Goal: Transaction & Acquisition: Purchase product/service

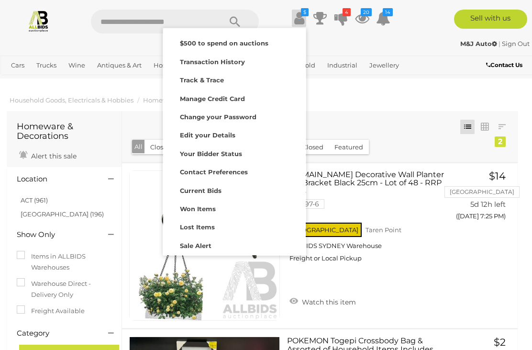
scroll to position [453, 6]
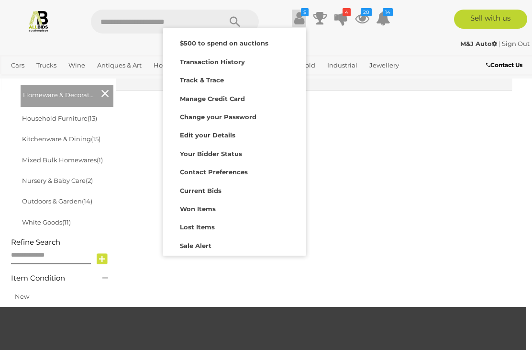
click at [212, 210] on strong "Won Items" at bounding box center [198, 209] width 36 height 8
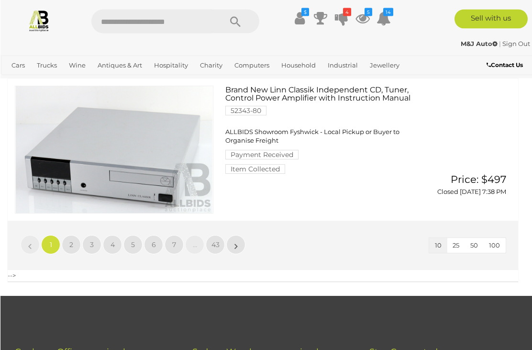
scroll to position [1436, 0]
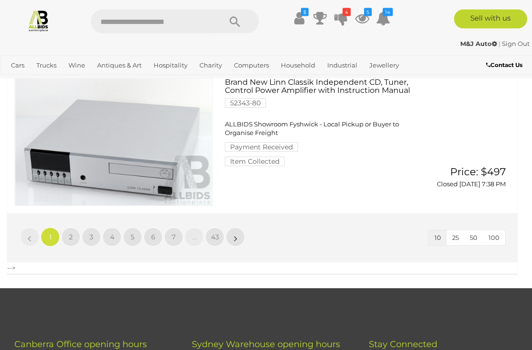
click at [243, 237] on link "»" at bounding box center [235, 237] width 19 height 19
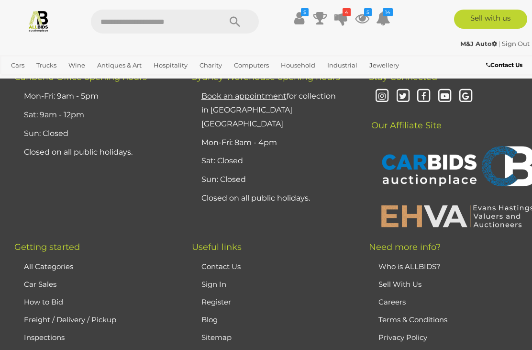
scroll to position [1473, 0]
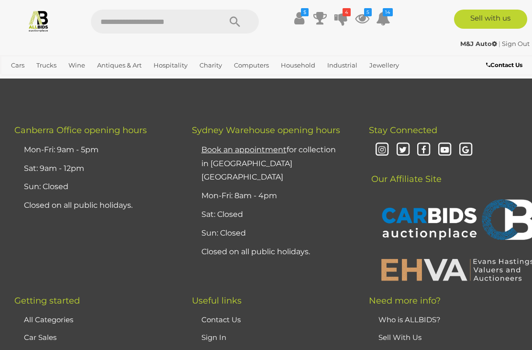
scroll to position [1481, 0]
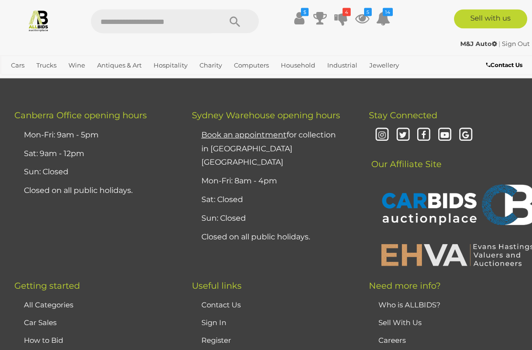
click at [233, 19] on link "»" at bounding box center [235, 9] width 19 height 19
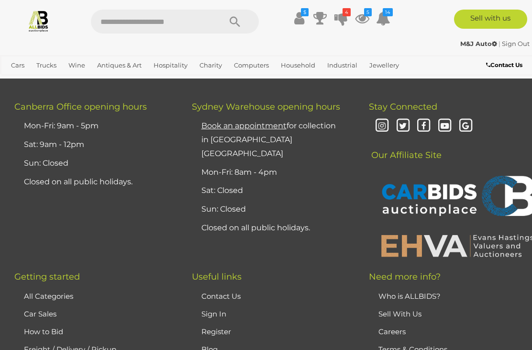
scroll to position [1442, 0]
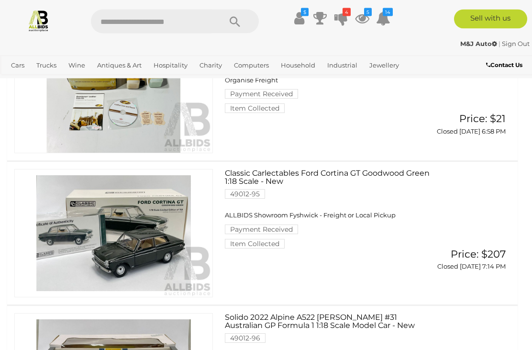
scroll to position [547, 0]
click at [317, 160] on div "Guardsman Leather Care Collection Including Leather Cleaner, Protector and Ink …" at bounding box center [262, 89] width 525 height 143
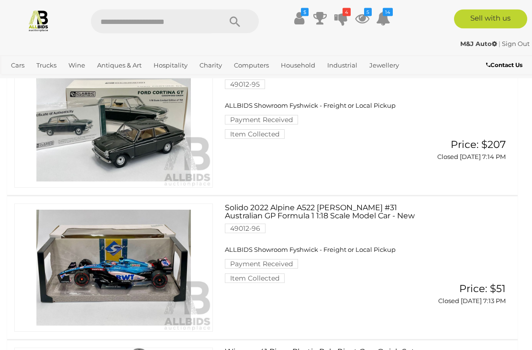
scroll to position [657, 0]
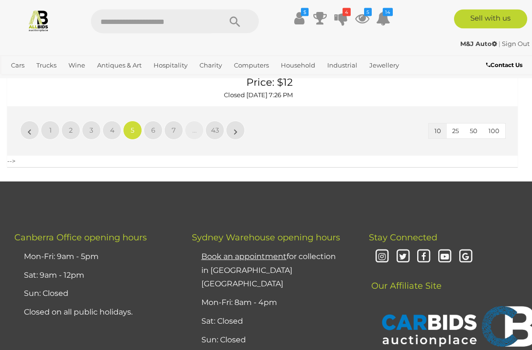
click at [241, 140] on link "»" at bounding box center [235, 130] width 19 height 19
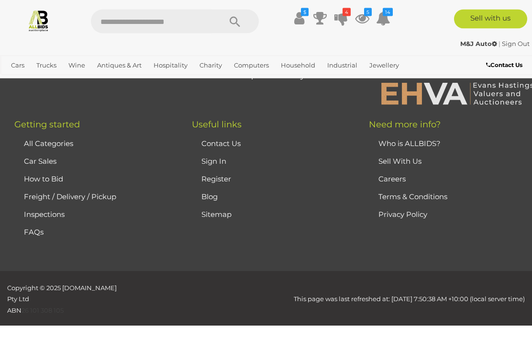
scroll to position [374, 0]
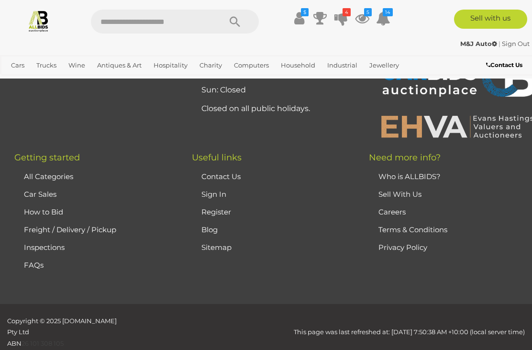
click at [241, 268] on div "Getting started All Categories Car Sales How to Bid Freight / Delivery / Pickup…" at bounding box center [266, 228] width 532 height 151
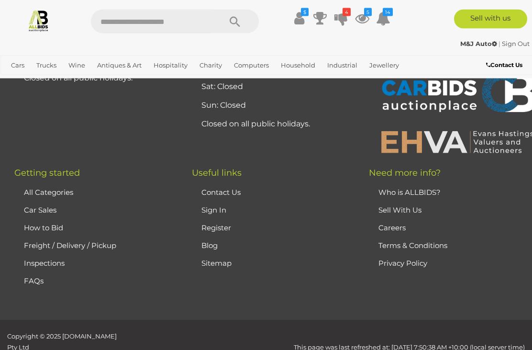
scroll to position [1524, 0]
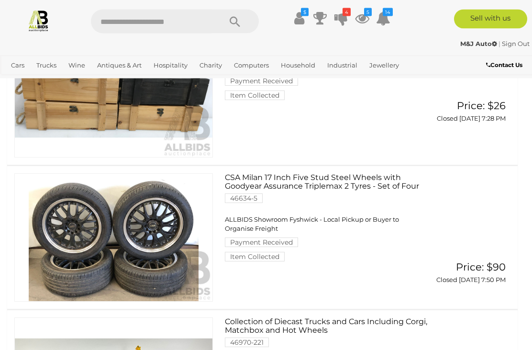
scroll to position [906, 0]
click at [299, 70] on span "ALLBIDS Showroom Fyshwick - Freight or Local Pickup" at bounding box center [310, 67] width 171 height 8
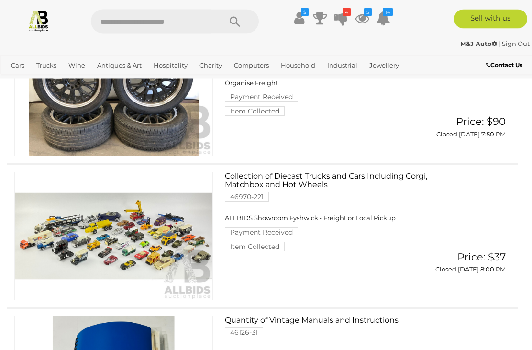
scroll to position [1065, 0]
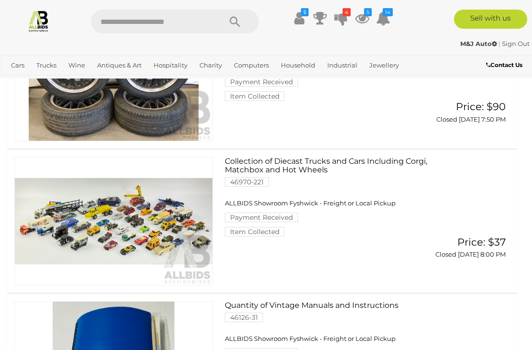
click at [462, 148] on div "CSA Milan 17 Inch Five Stud Steel Wheels with Goodyear Assurance Triplemax 2 Ty…" at bounding box center [262, 77] width 525 height 143
click at [465, 148] on div "CSA Milan 17 Inch Five Stud Steel Wheels with Goodyear Assurance Triplemax 2 Ty…" at bounding box center [262, 77] width 525 height 143
click at [475, 123] on link "Price: $90 Closed 06/08/2024 7:50 PM" at bounding box center [474, 112] width 68 height 22
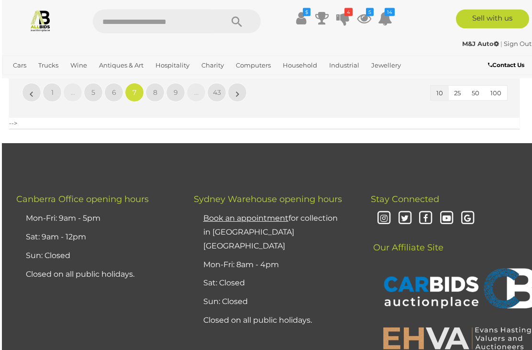
scroll to position [1444, 0]
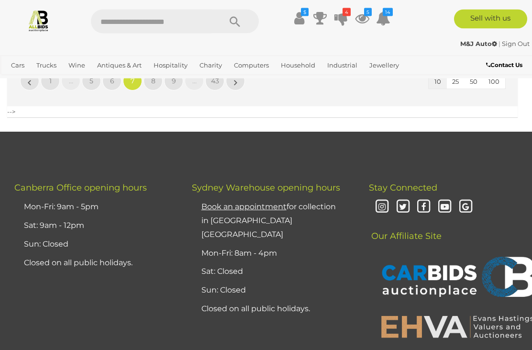
click at [240, 91] on link "»" at bounding box center [235, 81] width 19 height 19
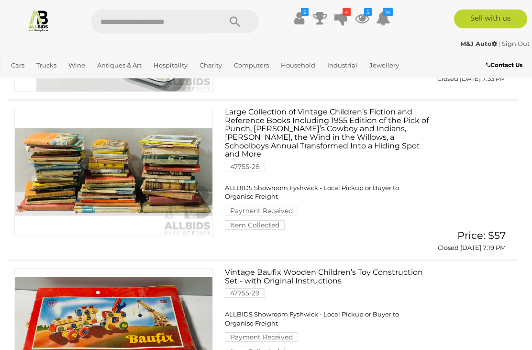
scroll to position [373, 0]
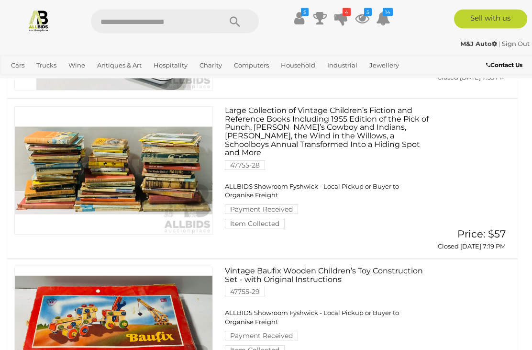
click at [487, 175] on div "Large Collection of Vintage Children’s Fiction and Reference Books Including 19…" at bounding box center [262, 179] width 525 height 159
click at [490, 174] on div "Large Collection of Vintage Children’s Fiction and Reference Books Including 19…" at bounding box center [262, 179] width 525 height 159
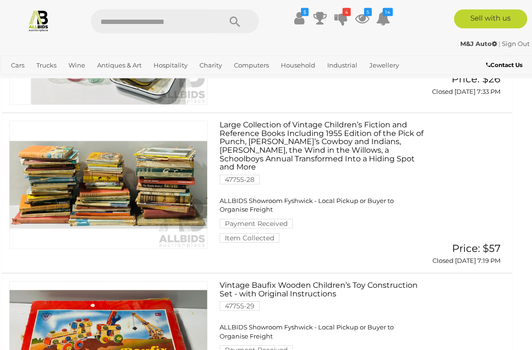
scroll to position [353, 5]
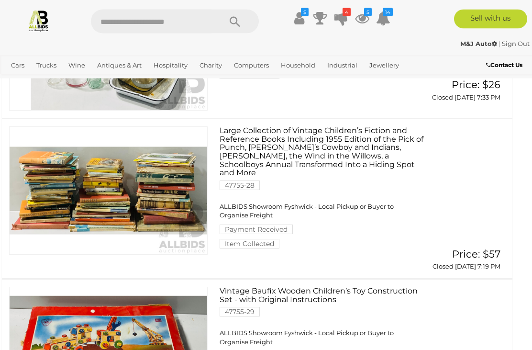
click at [480, 187] on div "Large Collection of Vintage Children’s Fiction and Reference Books Including 19…" at bounding box center [257, 199] width 525 height 159
click at [485, 173] on div "Large Collection of Vintage Children’s Fiction and Reference Books Including 19…" at bounding box center [257, 199] width 525 height 159
click at [420, 192] on link "Large Collection of Vintage Children’s Fiction and Reference Books Including 19…" at bounding box center [324, 188] width 194 height 122
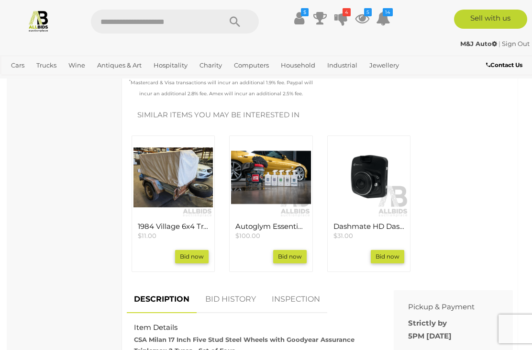
scroll to position [361, 0]
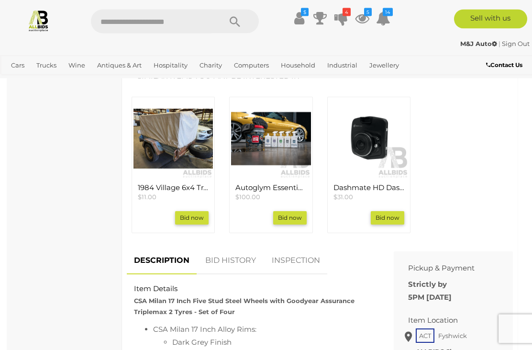
click at [241, 254] on link "BID HISTORY" at bounding box center [230, 261] width 65 height 28
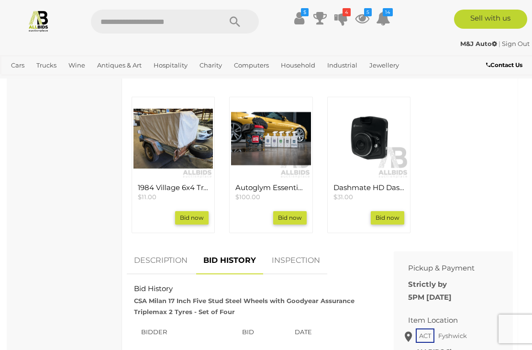
click at [252, 258] on link "BID HISTORY" at bounding box center [229, 260] width 67 height 28
click at [250, 256] on link "BID HISTORY" at bounding box center [229, 260] width 67 height 28
click at [244, 254] on link "BID HISTORY" at bounding box center [229, 260] width 67 height 28
click at [244, 253] on link "BID HISTORY" at bounding box center [229, 260] width 67 height 28
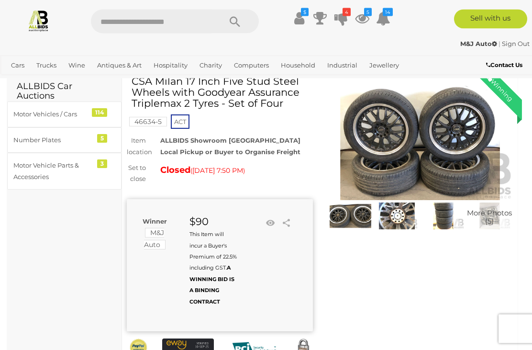
scroll to position [0, 0]
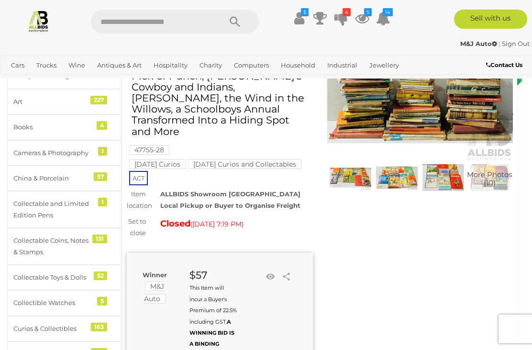
scroll to position [73, 0]
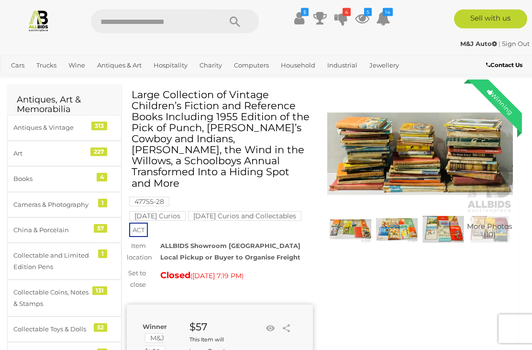
click at [445, 198] on img at bounding box center [420, 154] width 186 height 120
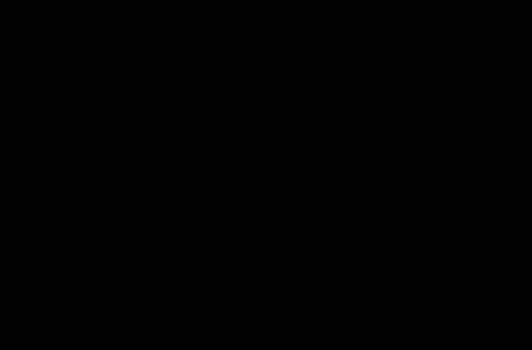
click at [445, 198] on div at bounding box center [266, 143] width 532 height 243
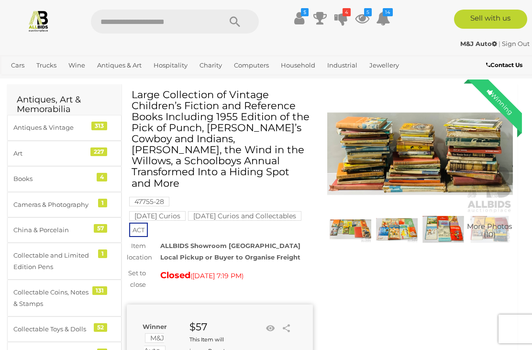
click at [445, 205] on img at bounding box center [420, 154] width 186 height 120
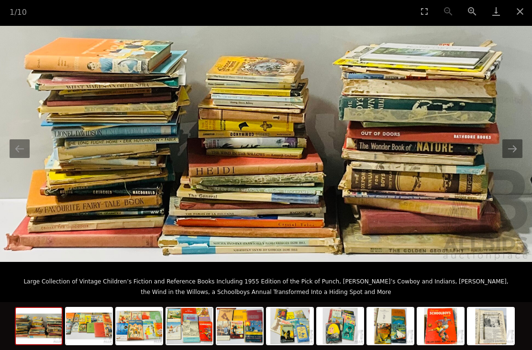
click at [507, 158] on button "Next slide" at bounding box center [512, 148] width 20 height 19
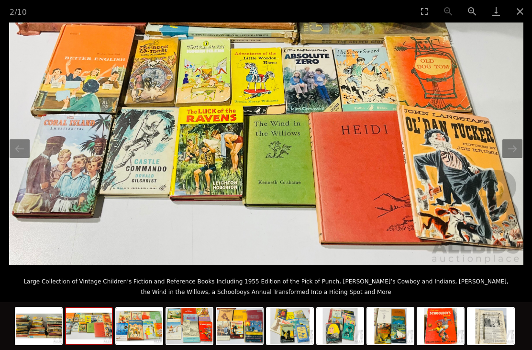
click at [507, 158] on button "Next slide" at bounding box center [512, 148] width 20 height 19
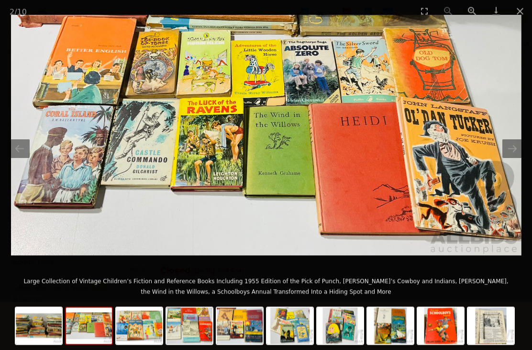
scroll to position [32, 0]
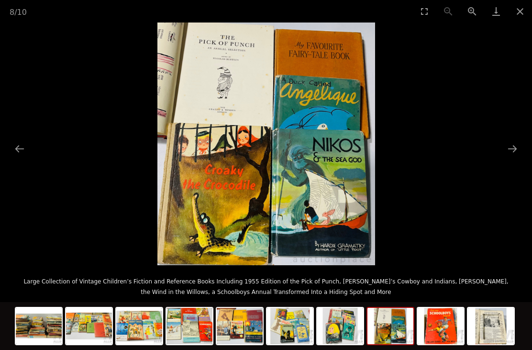
scroll to position [25, 0]
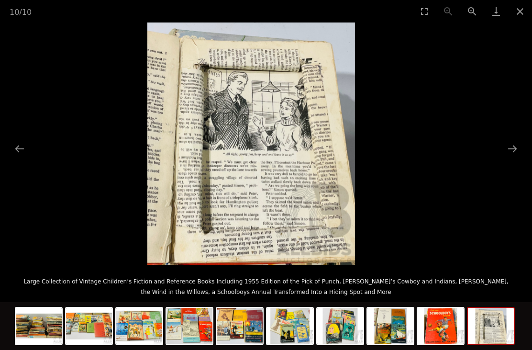
click at [368, 182] on picture at bounding box center [251, 143] width 532 height 243
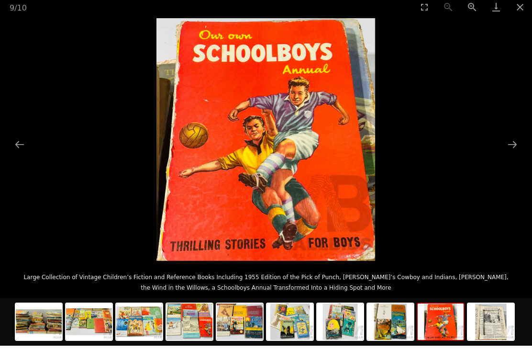
scroll to position [13, 0]
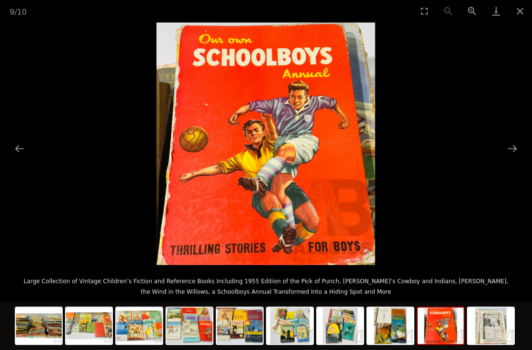
scroll to position [169, 0]
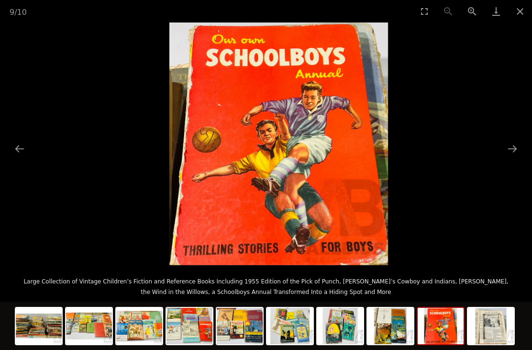
click at [388, 198] on img at bounding box center [278, 143] width 219 height 243
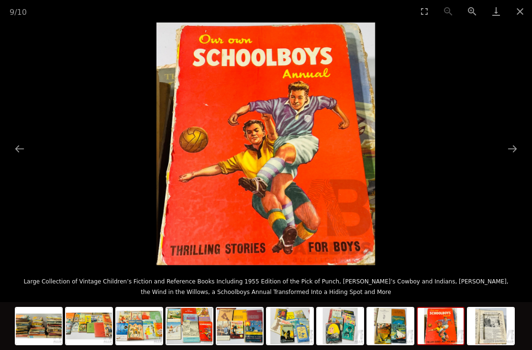
click at [442, 265] on picture at bounding box center [266, 143] width 532 height 243
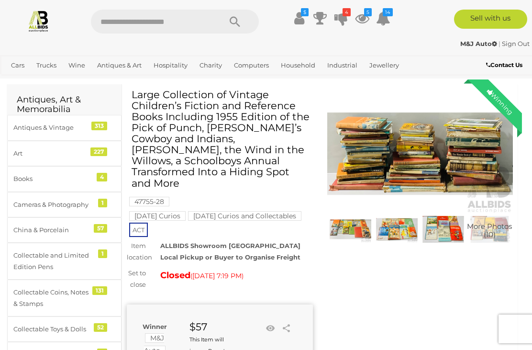
click at [380, 241] on img at bounding box center [397, 229] width 42 height 27
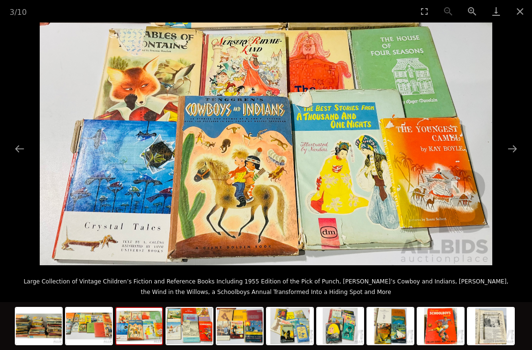
click at [393, 214] on img at bounding box center [266, 143] width 453 height 243
click at [503, 158] on button "Next slide" at bounding box center [512, 148] width 20 height 19
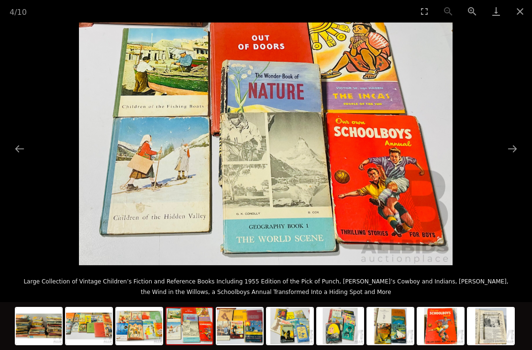
click at [412, 199] on img at bounding box center [266, 143] width 374 height 243
click at [21, 158] on button "Previous slide" at bounding box center [20, 148] width 20 height 19
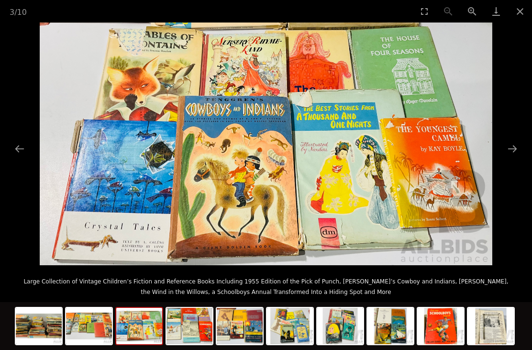
click at [25, 158] on button "Previous slide" at bounding box center [20, 148] width 20 height 19
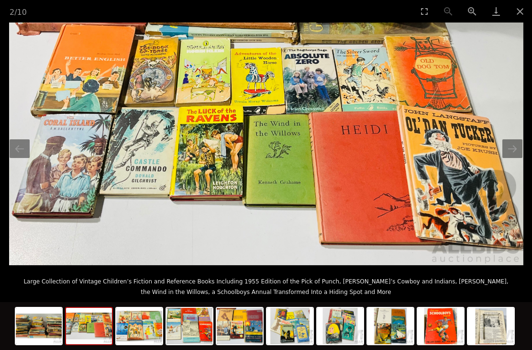
click at [22, 158] on button "Previous slide" at bounding box center [20, 148] width 20 height 19
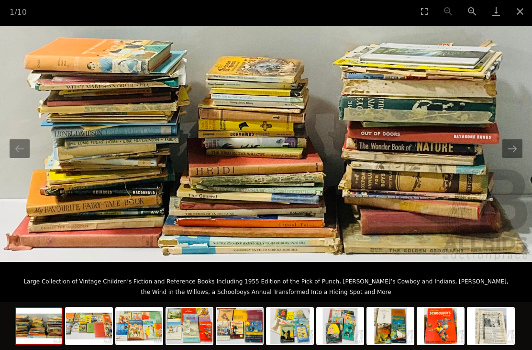
click at [34, 199] on img at bounding box center [266, 144] width 532 height 236
click at [29, 147] on button "Previous slide" at bounding box center [20, 148] width 20 height 19
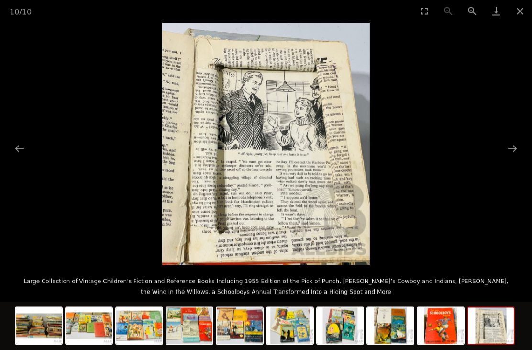
scroll to position [395, 0]
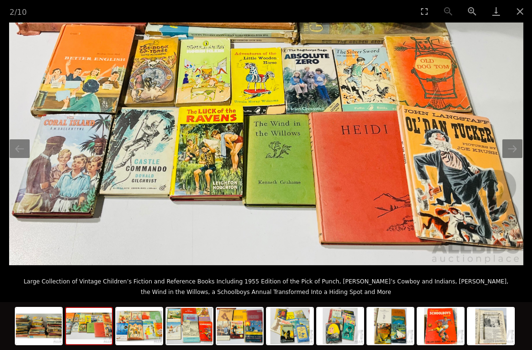
click at [330, 229] on img at bounding box center [266, 143] width 514 height 243
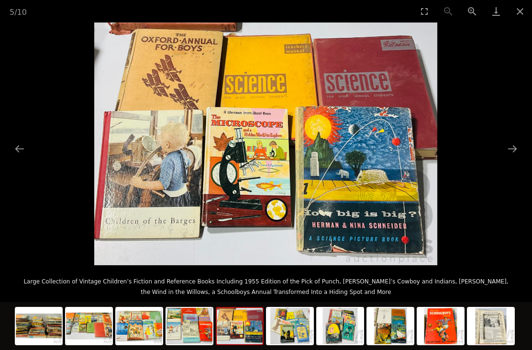
click at [335, 226] on img at bounding box center [265, 143] width 343 height 243
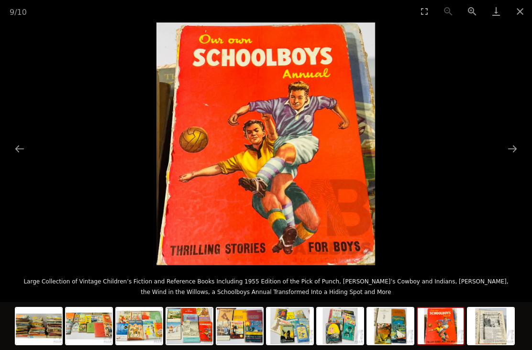
click at [327, 177] on img at bounding box center [265, 143] width 219 height 243
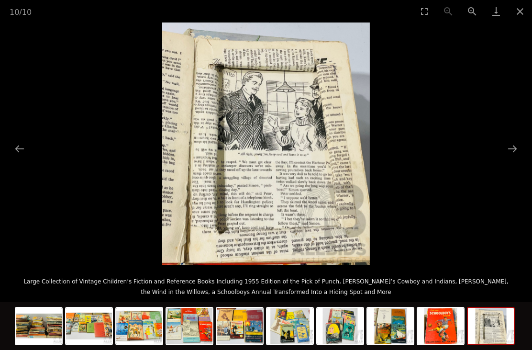
click at [314, 187] on img at bounding box center [266, 143] width 208 height 243
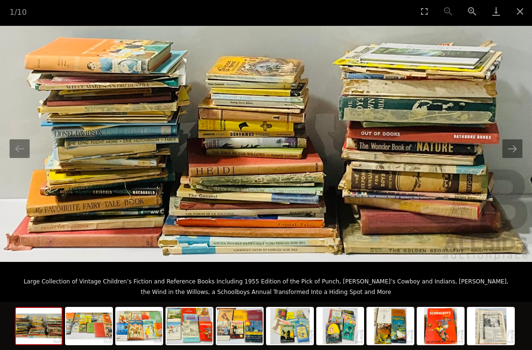
click at [320, 184] on img at bounding box center [266, 144] width 532 height 236
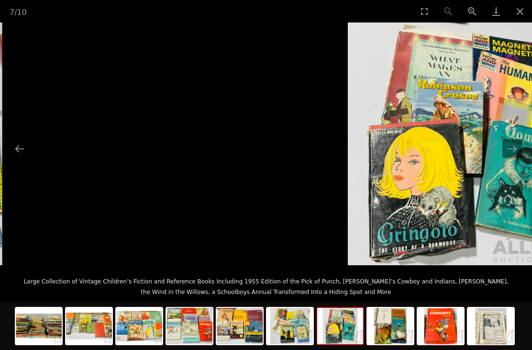
click at [519, 158] on button "Next slide" at bounding box center [512, 148] width 20 height 19
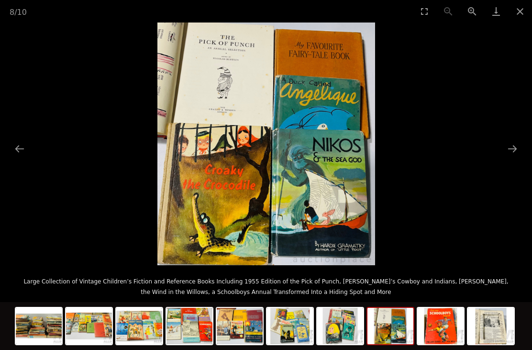
click at [515, 158] on button "Next slide" at bounding box center [512, 148] width 20 height 19
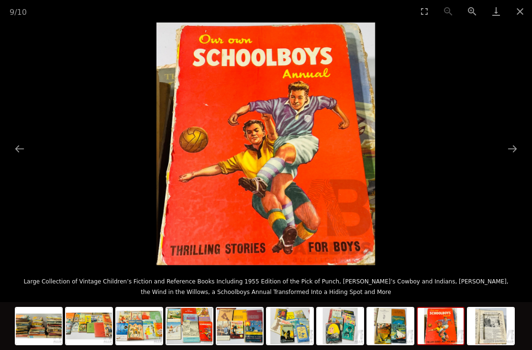
click at [518, 158] on button "Next slide" at bounding box center [512, 148] width 20 height 19
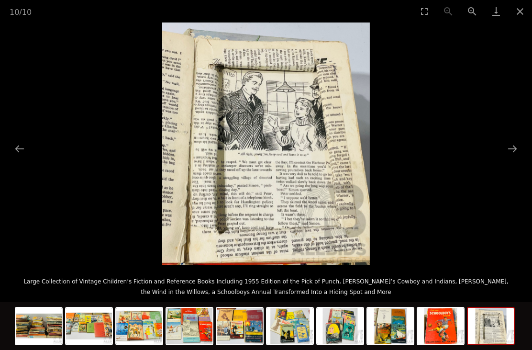
click at [515, 158] on button "Next slide" at bounding box center [512, 148] width 20 height 19
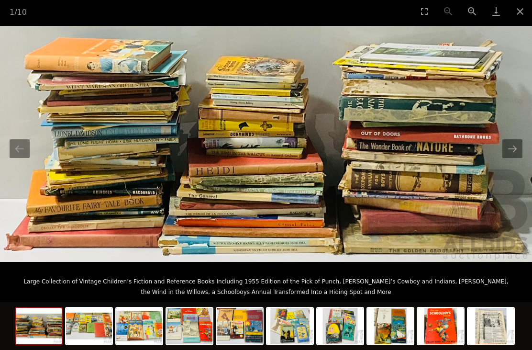
click at [515, 158] on button "Next slide" at bounding box center [512, 148] width 20 height 19
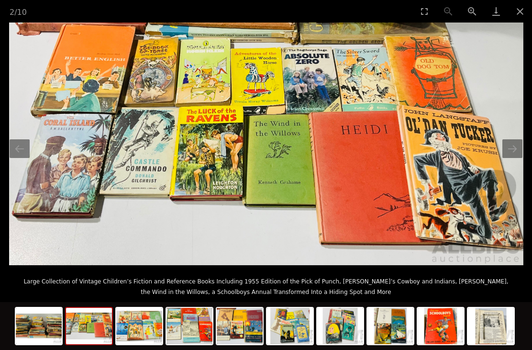
click at [516, 158] on button "Next slide" at bounding box center [512, 148] width 20 height 19
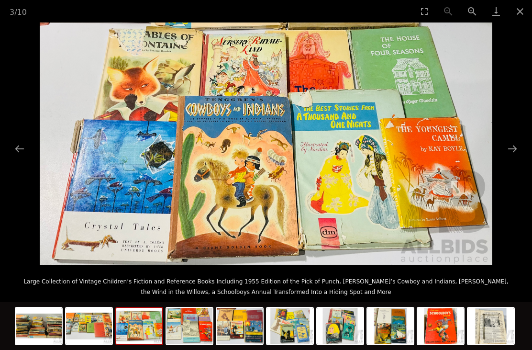
click at [21, 158] on button "Previous slide" at bounding box center [20, 148] width 20 height 19
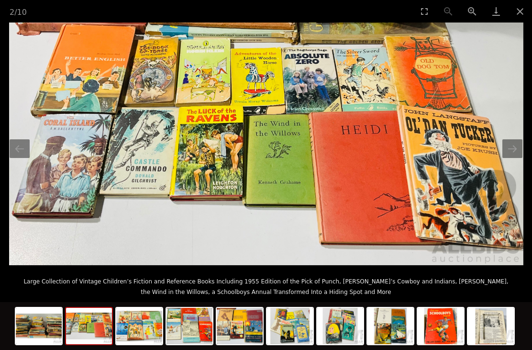
click at [21, 158] on button "Previous slide" at bounding box center [20, 148] width 20 height 19
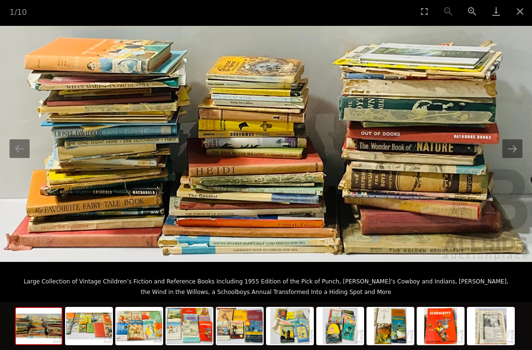
click at [27, 158] on button "Previous slide" at bounding box center [20, 148] width 20 height 19
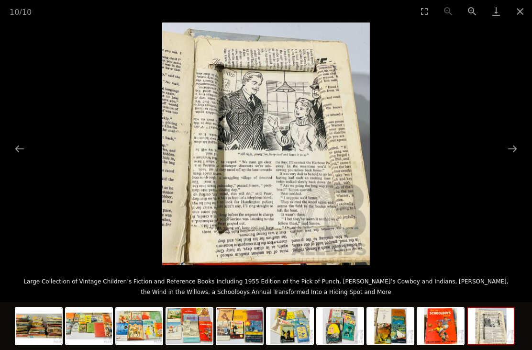
click at [28, 265] on picture at bounding box center [266, 143] width 532 height 243
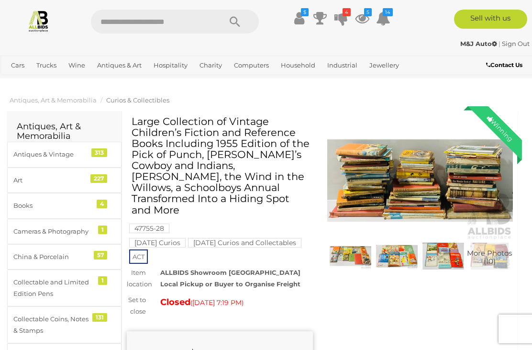
click at [504, 130] on div "Winning" at bounding box center [500, 128] width 44 height 44
click at [469, 191] on img at bounding box center [420, 181] width 186 height 120
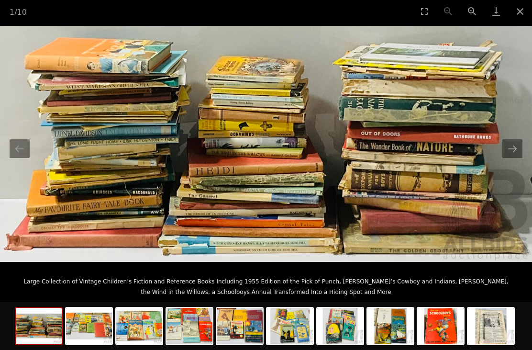
click at [471, 177] on img at bounding box center [266, 144] width 532 height 236
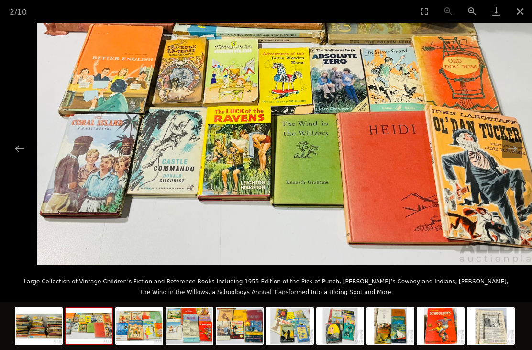
click at [420, 224] on img at bounding box center [294, 143] width 514 height 243
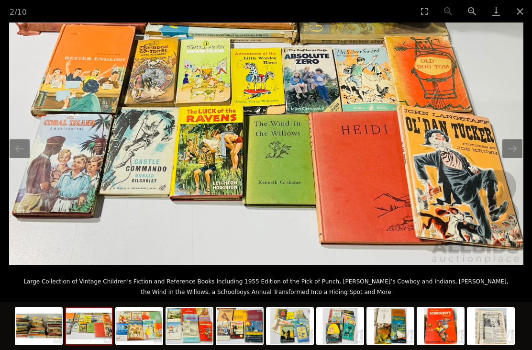
scroll to position [424, 7]
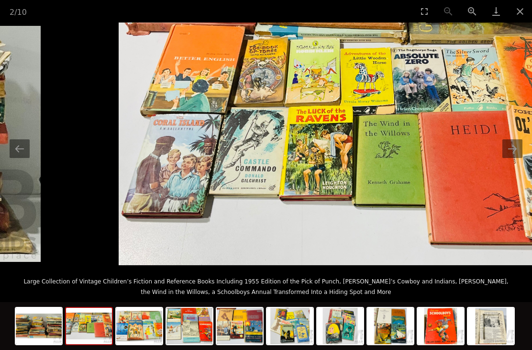
click at [514, 15] on button "Close gallery" at bounding box center [520, 11] width 24 height 22
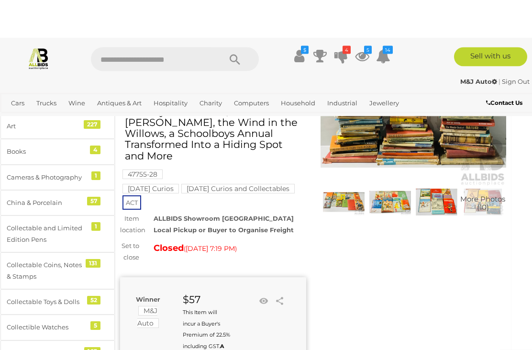
scroll to position [0, 7]
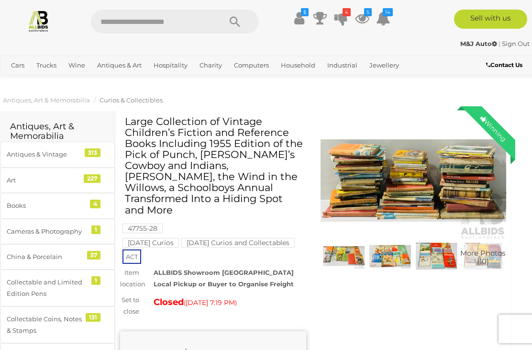
click at [482, 45] on strong "M&J Auto" at bounding box center [478, 44] width 37 height 8
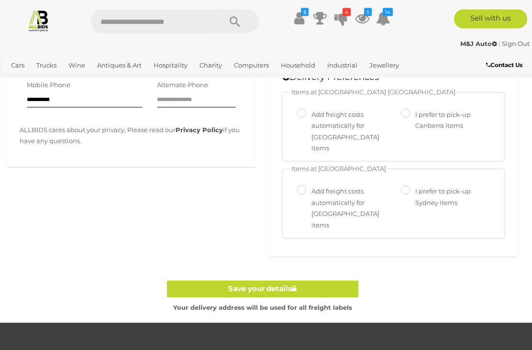
scroll to position [342, 0]
click at [347, 280] on link "Save your details" at bounding box center [262, 288] width 191 height 17
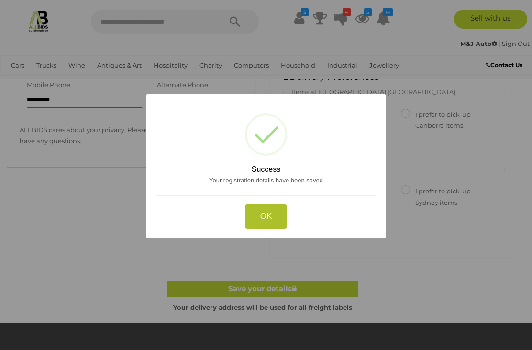
click at [286, 222] on button "OK" at bounding box center [266, 216] width 43 height 24
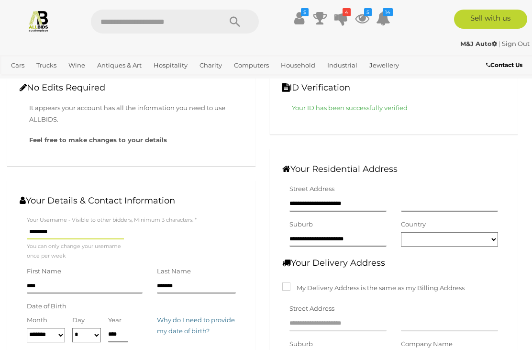
scroll to position [0, 0]
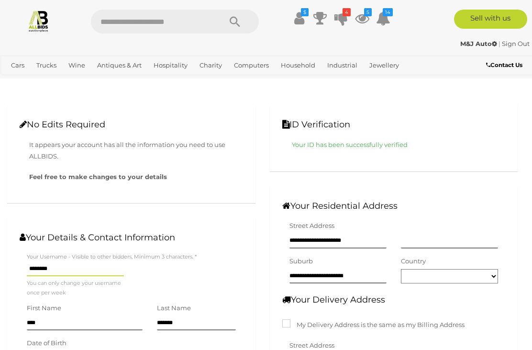
click at [322, 19] on icon at bounding box center [319, 18] width 13 height 17
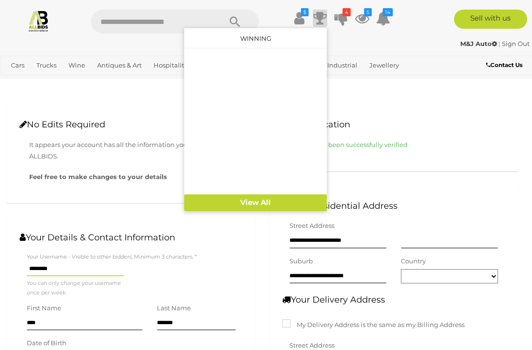
click at [267, 203] on link "View All" at bounding box center [255, 202] width 143 height 17
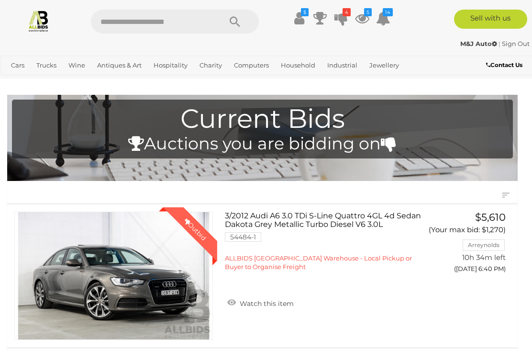
click at [303, 14] on icon "$" at bounding box center [305, 12] width 8 height 8
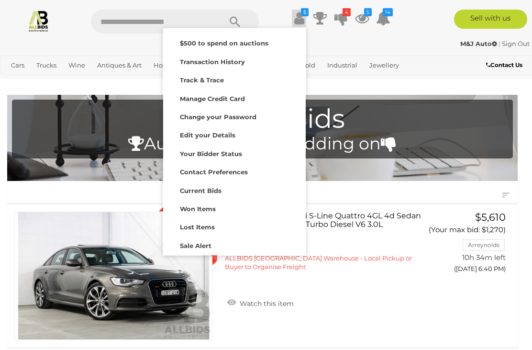
click at [213, 223] on strong "Lost Items" at bounding box center [197, 227] width 35 height 8
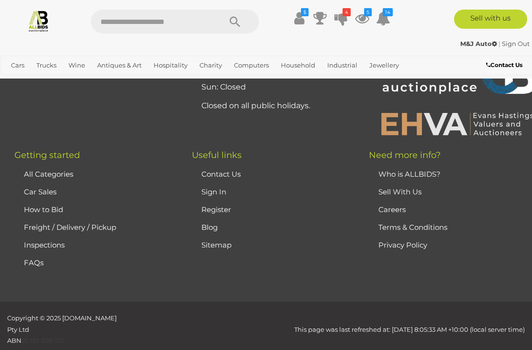
scroll to position [1072, 0]
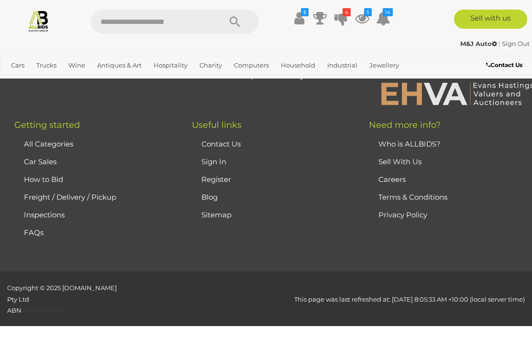
scroll to position [1401, 0]
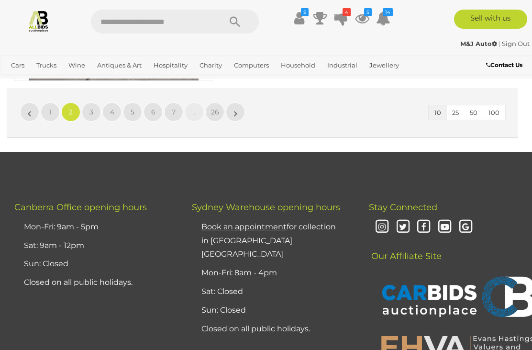
scroll to position [1232, 0]
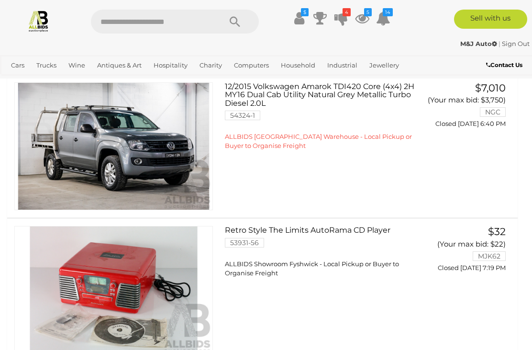
scroll to position [524, 0]
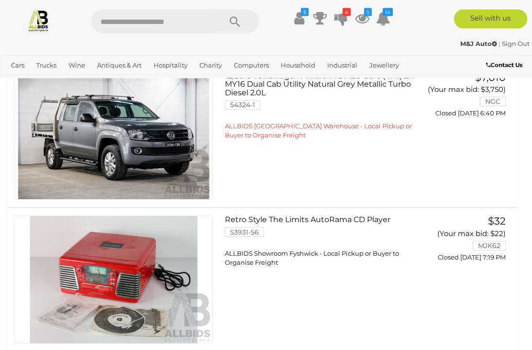
click at [401, 56] on link "04/2012 Toyota Landcruiser Prado Altitude (4x4) KDJ150R 4D Wagon Silver Pearl T…" at bounding box center [329, 23] width 194 height 68
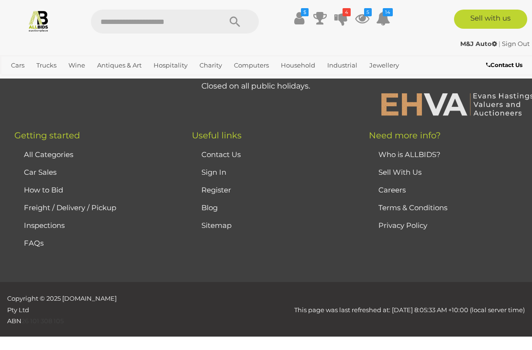
scroll to position [1407, 0]
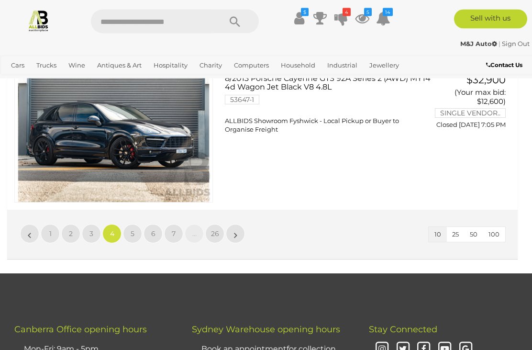
scroll to position [952, 0]
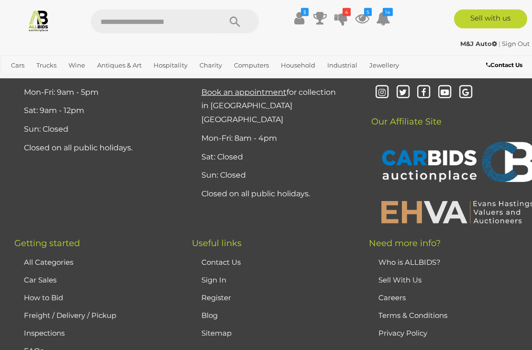
scroll to position [1208, 0]
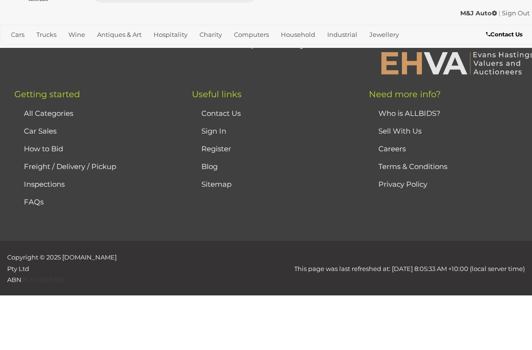
scroll to position [1366, 0]
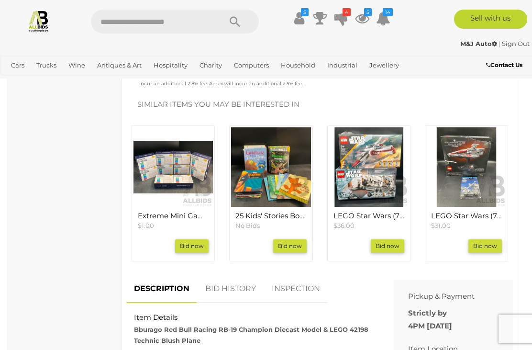
scroll to position [388, 0]
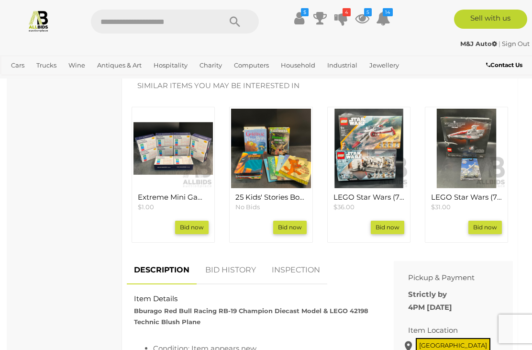
click at [237, 256] on link "BID HISTORY" at bounding box center [230, 270] width 65 height 28
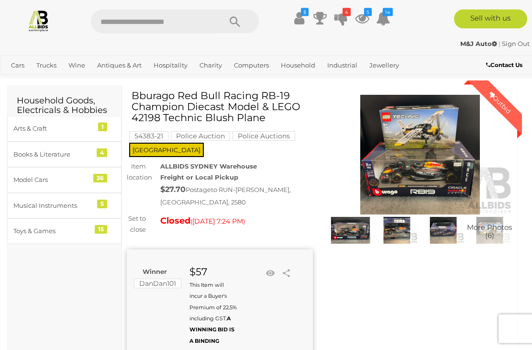
scroll to position [0, 0]
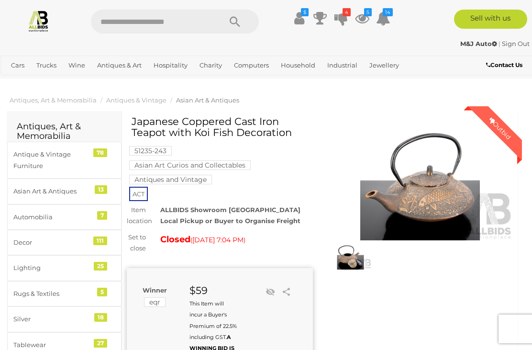
click at [416, 195] on img at bounding box center [420, 181] width 186 height 120
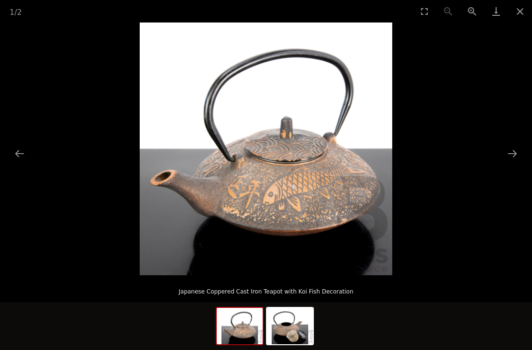
click at [518, 153] on button "Next slide" at bounding box center [512, 153] width 20 height 19
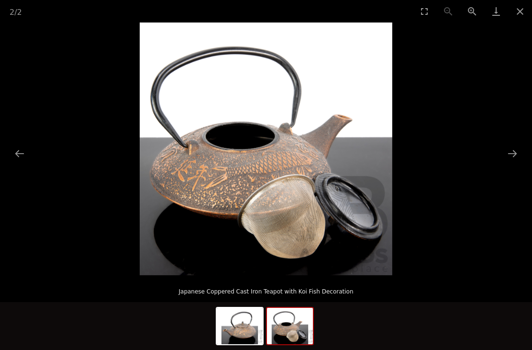
click at [517, 153] on button "Next slide" at bounding box center [512, 153] width 20 height 19
click at [520, 152] on button "Next slide" at bounding box center [512, 153] width 20 height 19
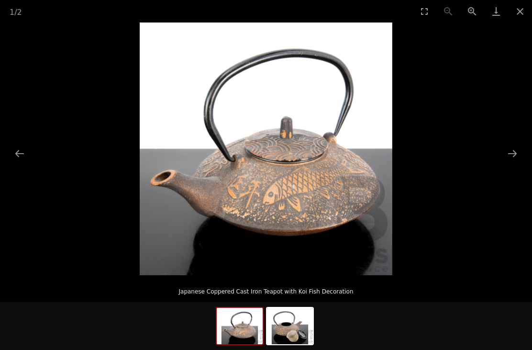
click at [519, 151] on button "Next slide" at bounding box center [512, 153] width 20 height 19
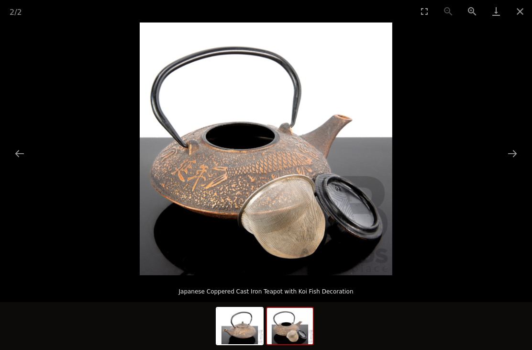
click at [518, 151] on button "Next slide" at bounding box center [512, 153] width 20 height 19
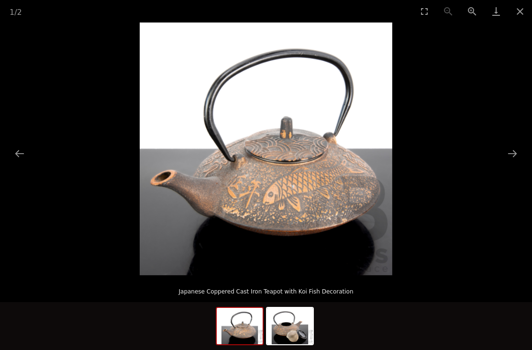
click at [518, 9] on button "Close gallery" at bounding box center [520, 11] width 24 height 22
